Goal: Information Seeking & Learning: Find specific fact

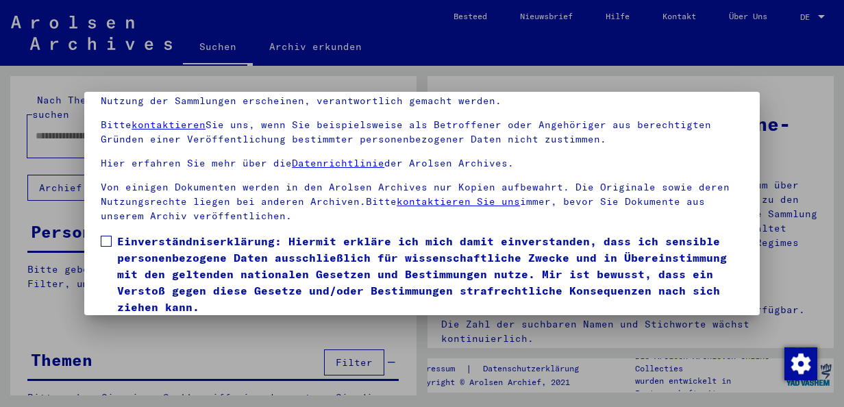
scroll to position [109, 0]
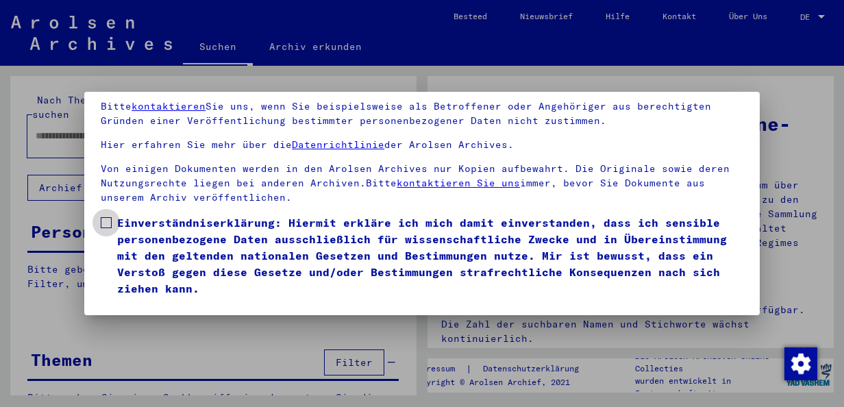
click at [101, 214] on label "Einverständniserklärung: Hiermit erkläre ich mich damit einverstanden, dass ich…" at bounding box center [422, 255] width 642 height 82
click at [113, 303] on button "Ich stimme zu" at bounding box center [152, 316] width 103 height 26
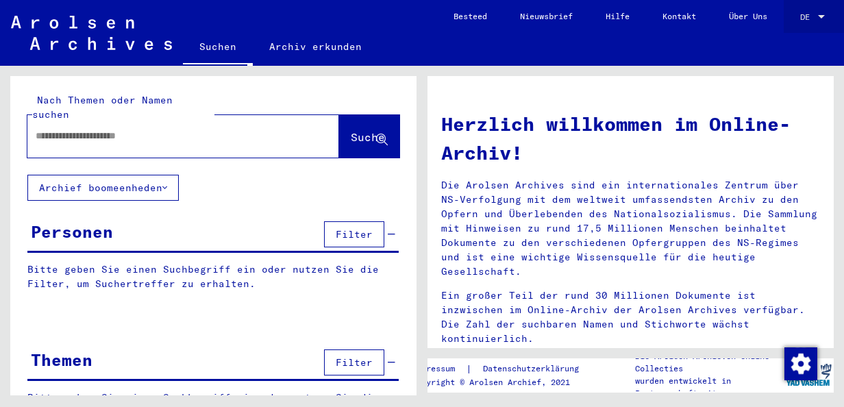
click at [796, 22] on link "DE DE" at bounding box center [814, 16] width 60 height 33
click at [807, 21] on span "DE" at bounding box center [807, 17] width 15 height 10
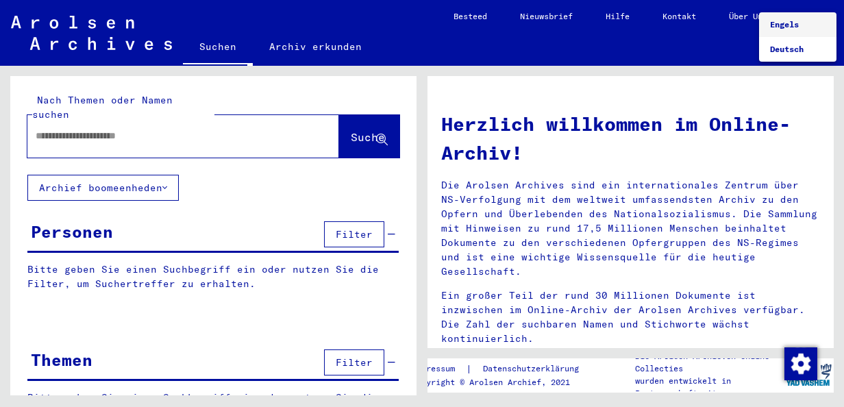
click at [142, 127] on div at bounding box center [422, 203] width 844 height 407
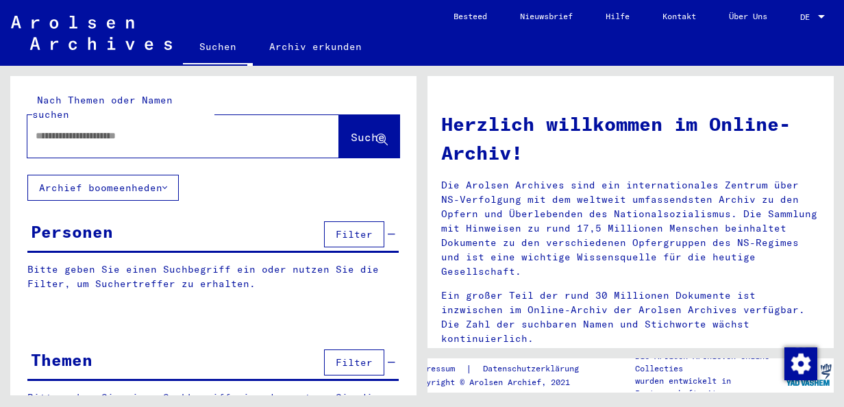
click at [140, 129] on input "text" at bounding box center [167, 136] width 262 height 14
type input "**********"
click at [362, 132] on button "Suche" at bounding box center [369, 136] width 60 height 42
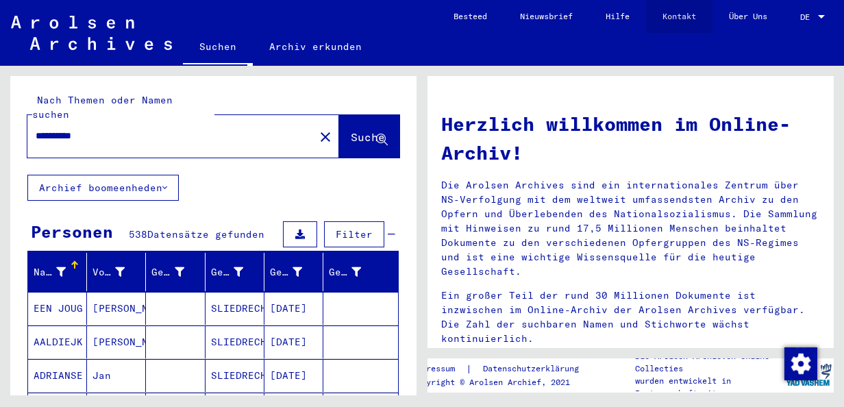
click at [696, 21] on link "Kontakt" at bounding box center [679, 16] width 66 height 33
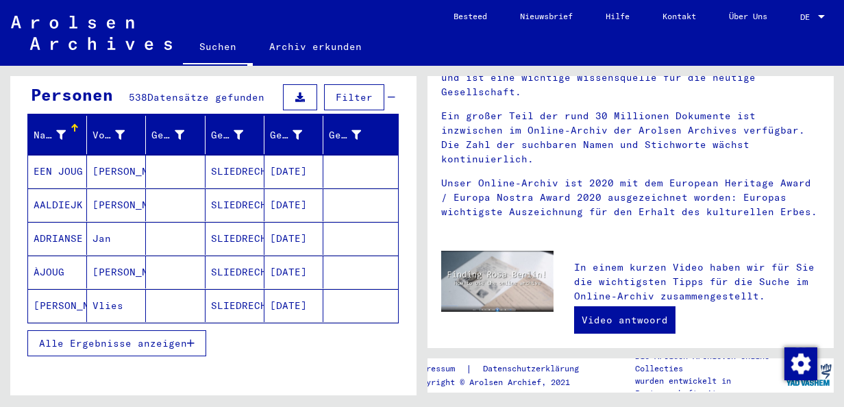
scroll to position [342, 0]
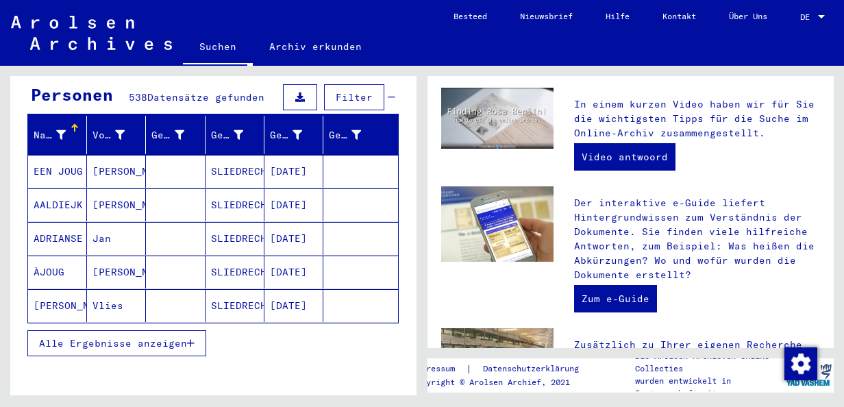
click at [119, 337] on span "Alle Ergebnisse anzeigen" at bounding box center [113, 343] width 148 height 12
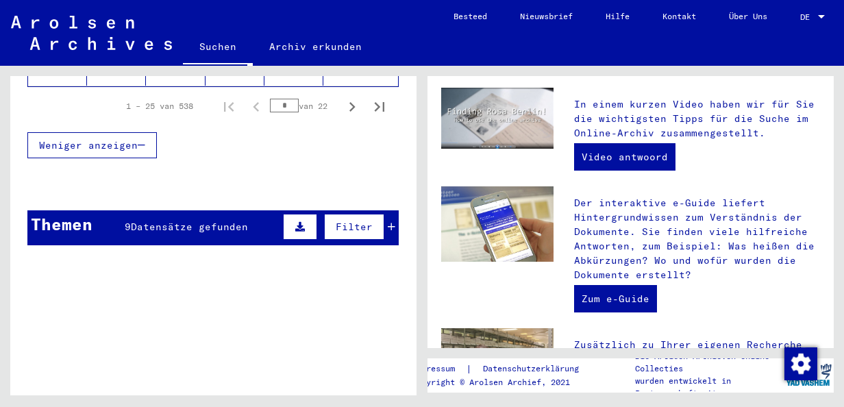
scroll to position [959, 0]
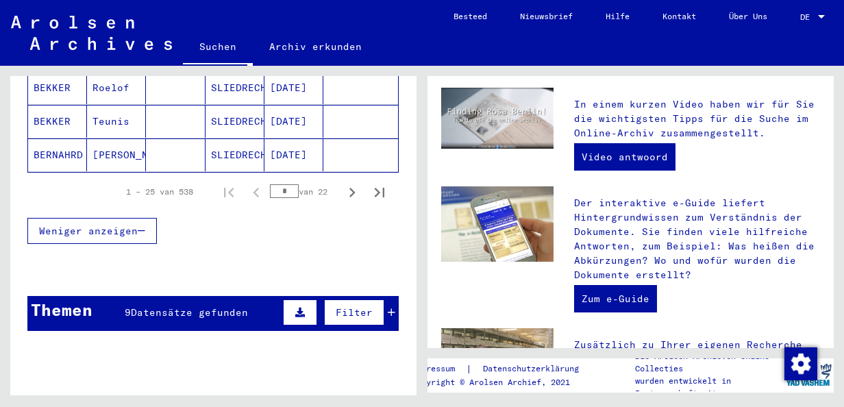
click at [303, 299] on button at bounding box center [300, 312] width 34 height 26
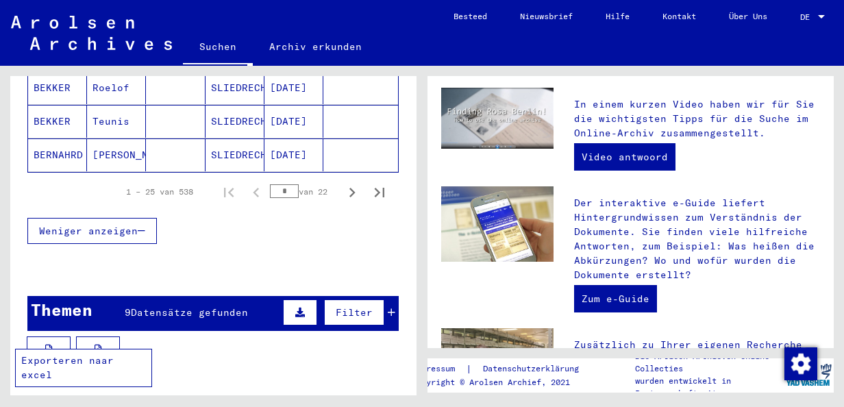
click at [65, 336] on button at bounding box center [49, 349] width 44 height 26
click at [114, 336] on button at bounding box center [98, 349] width 44 height 26
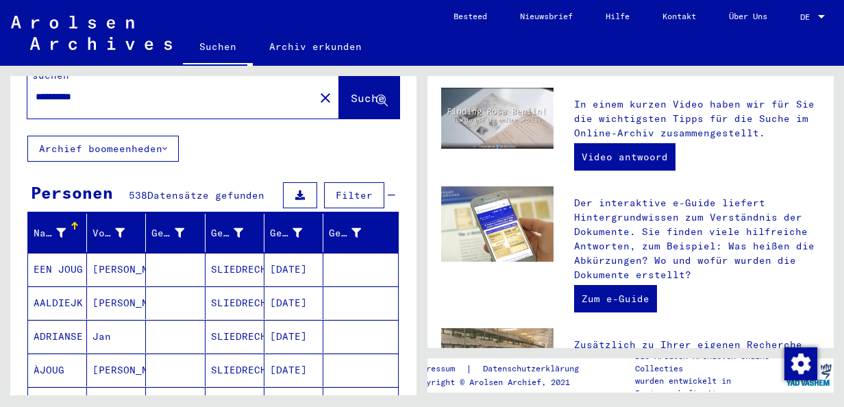
scroll to position [0, 0]
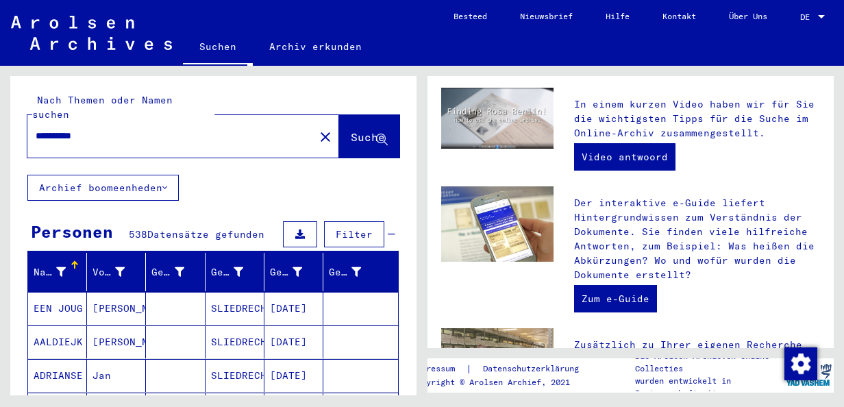
click at [302, 223] on button at bounding box center [300, 234] width 34 height 26
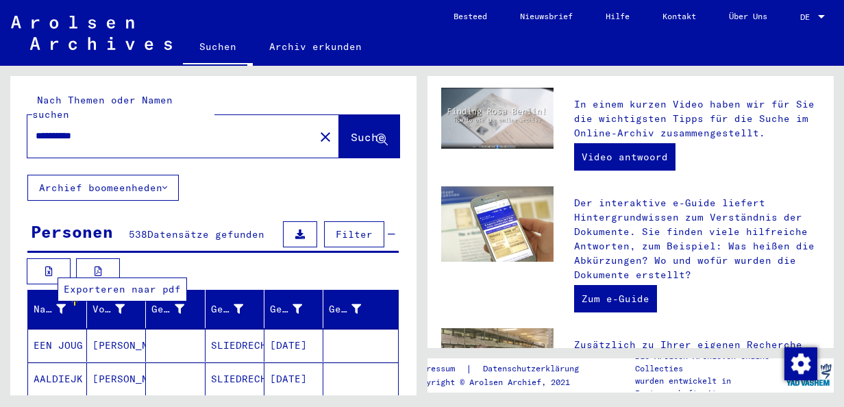
click at [92, 258] on button at bounding box center [98, 271] width 44 height 26
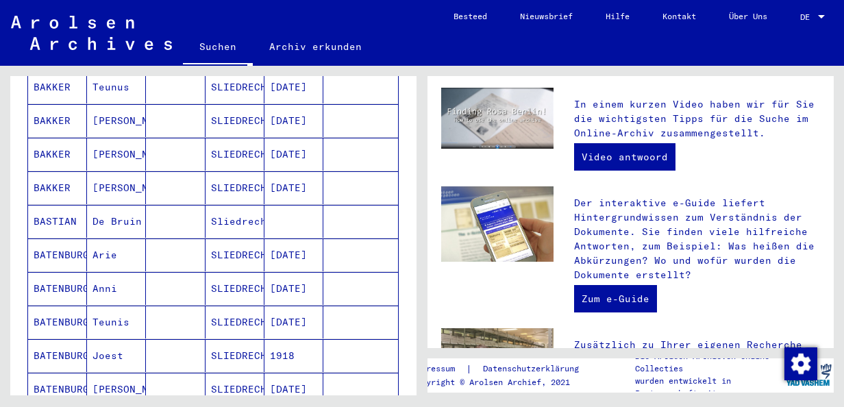
scroll to position [411, 0]
